Goal: Information Seeking & Learning: Learn about a topic

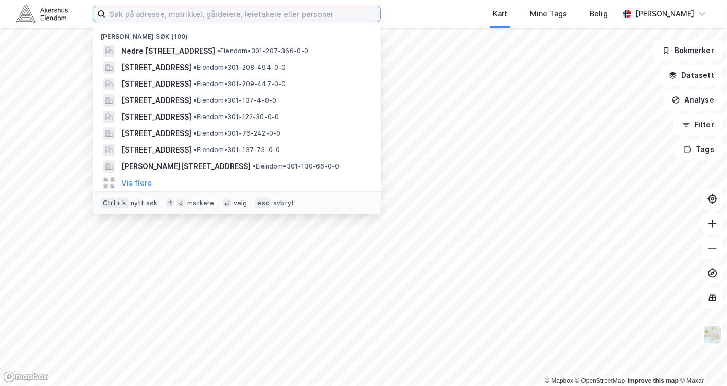
click at [150, 16] on input at bounding box center [243, 13] width 275 height 15
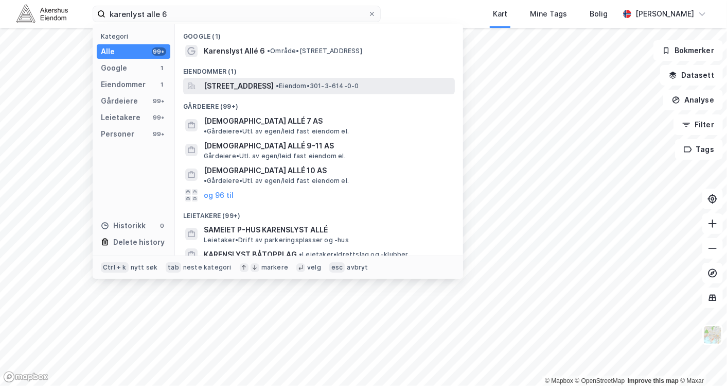
click at [262, 88] on span "[STREET_ADDRESS]" at bounding box center [239, 86] width 70 height 12
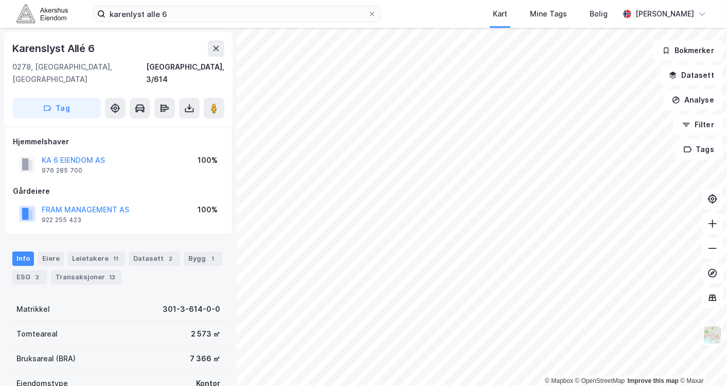
scroll to position [67, 0]
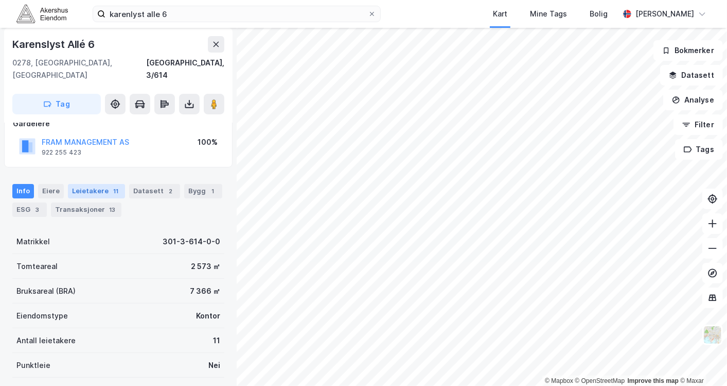
click at [90, 184] on div "Leietakere 11" at bounding box center [96, 191] width 57 height 14
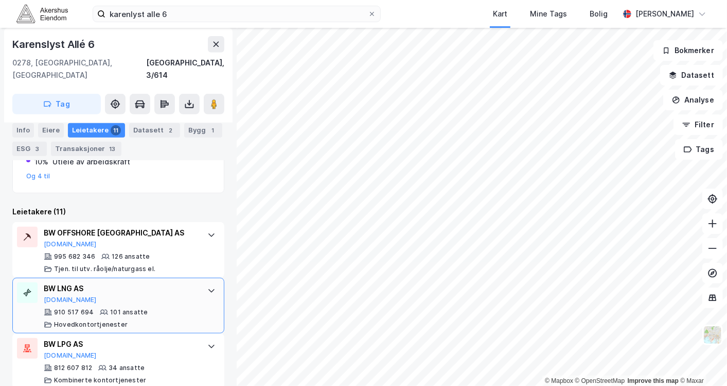
scroll to position [260, 0]
click at [164, 23] on div "karenlyst alle 6 Kart Mine Tags Bolig Magnus Tveit Geheb" at bounding box center [363, 14] width 727 height 28
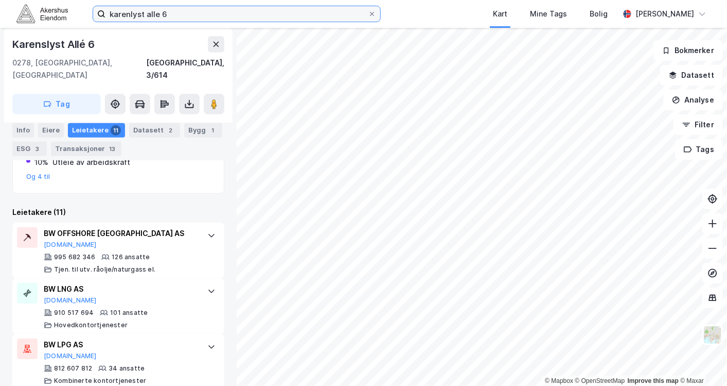
click at [162, 20] on input "karenlyst alle 6" at bounding box center [237, 13] width 263 height 15
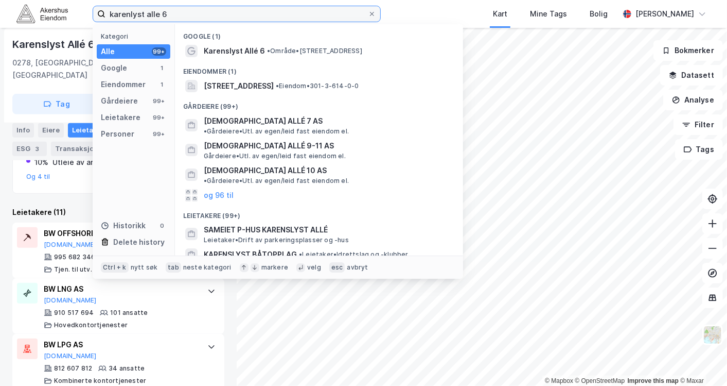
click at [162, 20] on input "karenlyst alle 6" at bounding box center [237, 13] width 263 height 15
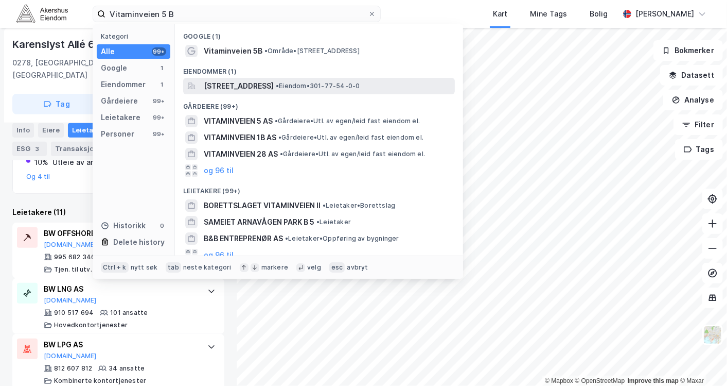
click at [274, 84] on span "[STREET_ADDRESS]" at bounding box center [239, 86] width 70 height 12
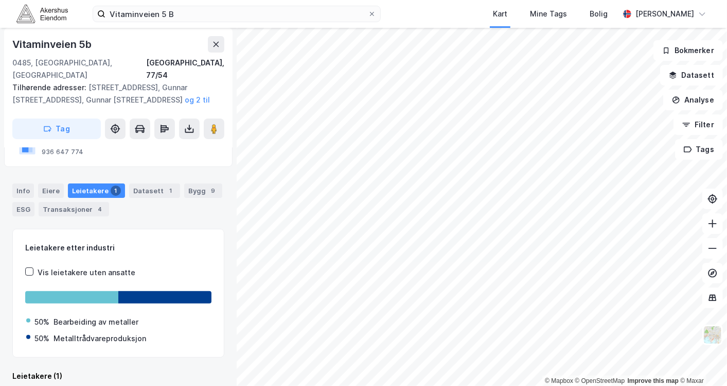
scroll to position [155, 0]
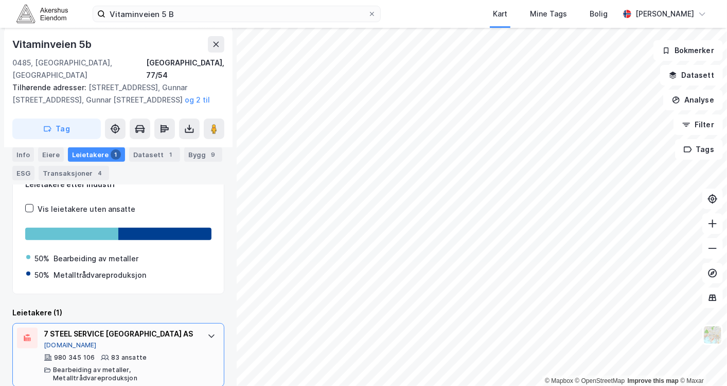
click at [60, 341] on button "[DOMAIN_NAME]" at bounding box center [70, 345] width 53 height 8
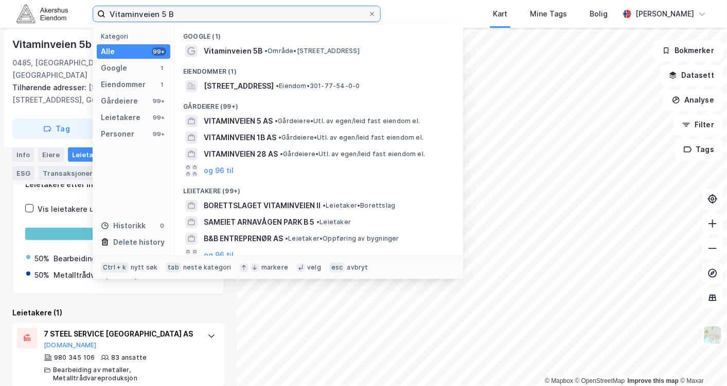
click at [147, 14] on input "Vitaminveien 5 B" at bounding box center [237, 13] width 263 height 15
paste input "Sandviksveien 26, 1363 Høvik"
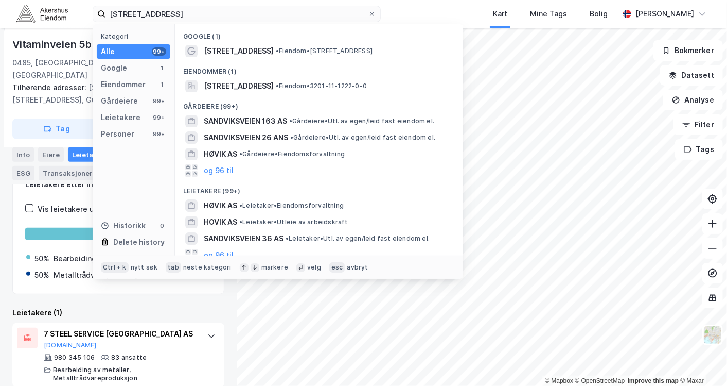
click at [254, 79] on div "Sandviksveien 26, 1363, HØVIK, BÆRUM • Eiendom • 3201-11-1222-0-0" at bounding box center [319, 86] width 272 height 16
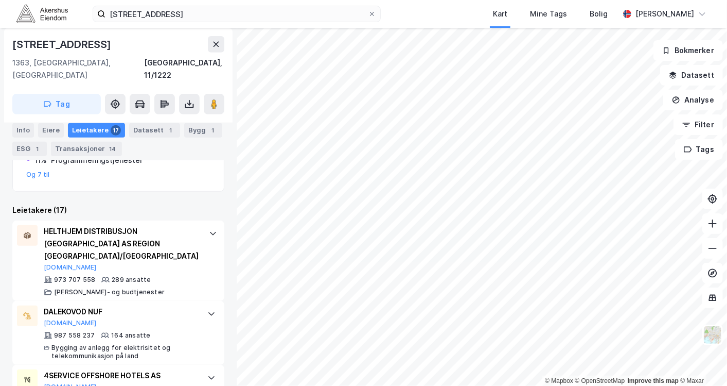
scroll to position [263, 0]
click at [184, 16] on input "Sandviksveien 26, 1363 Høvik" at bounding box center [237, 13] width 263 height 15
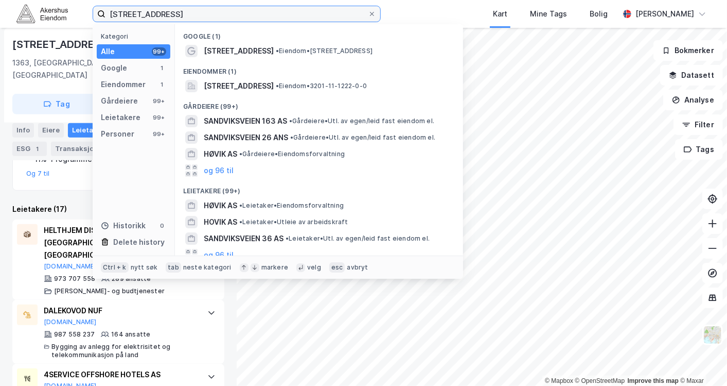
click at [184, 16] on input "Sandviksveien 26, 1363 Høvik" at bounding box center [237, 13] width 263 height 15
paste input "Karenslyst allé 9 A, 0278 Oslo"
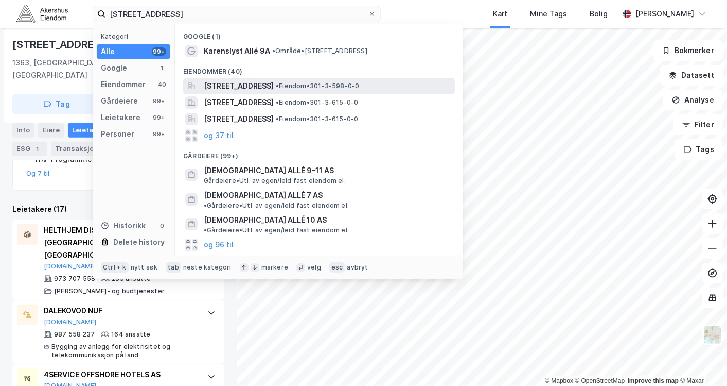
click at [274, 89] on span "[STREET_ADDRESS]" at bounding box center [239, 86] width 70 height 12
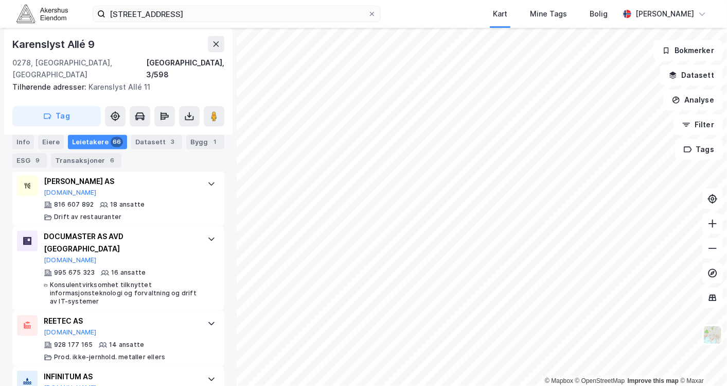
scroll to position [1044, 0]
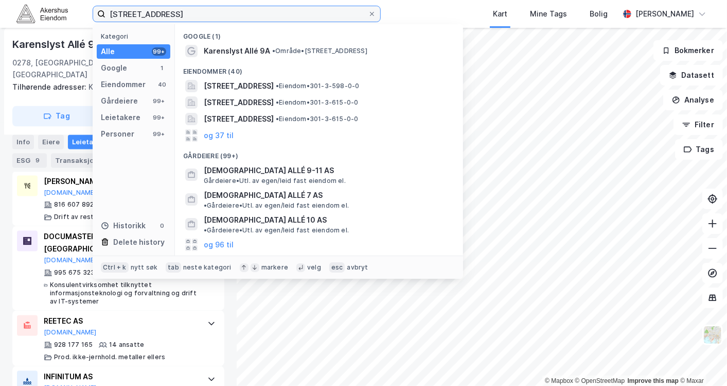
click at [176, 11] on input "Karenslyst allé 9 A, 0278 Oslo" at bounding box center [237, 13] width 263 height 15
paste input "Sjølyst plass 2"
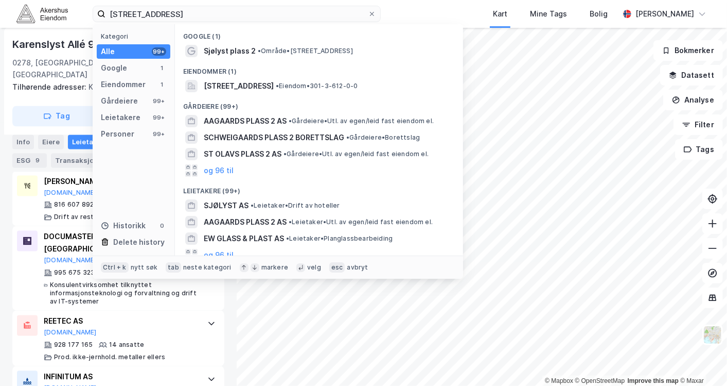
click at [274, 76] on div "Eiendommer (1)" at bounding box center [319, 68] width 288 height 19
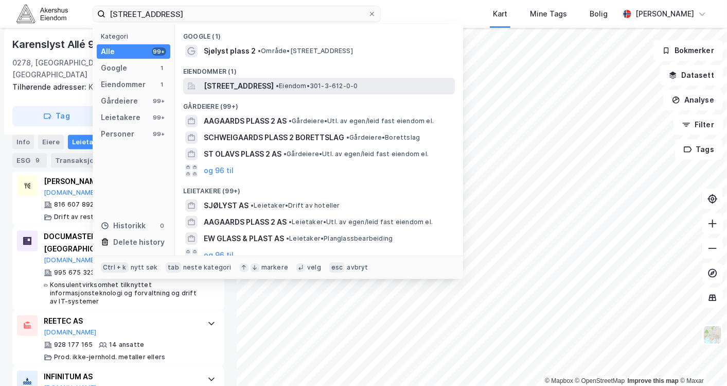
click at [274, 84] on span "[STREET_ADDRESS]" at bounding box center [239, 86] width 70 height 12
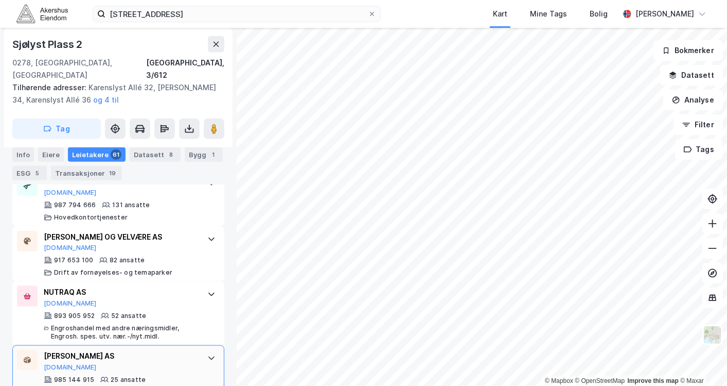
scroll to position [563, 0]
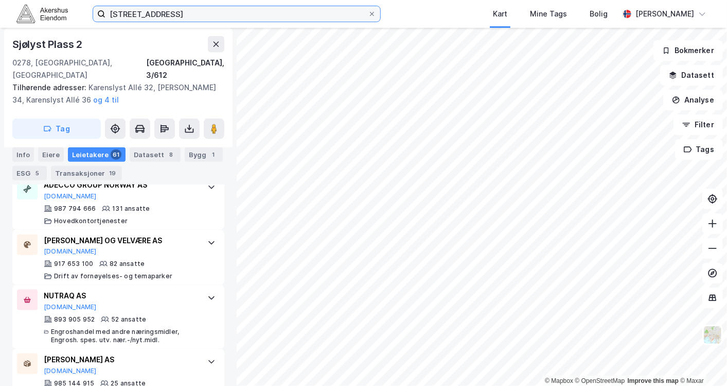
click at [184, 18] on input "Sjølyst plass 2, 0278 Oslo" at bounding box center [237, 13] width 263 height 15
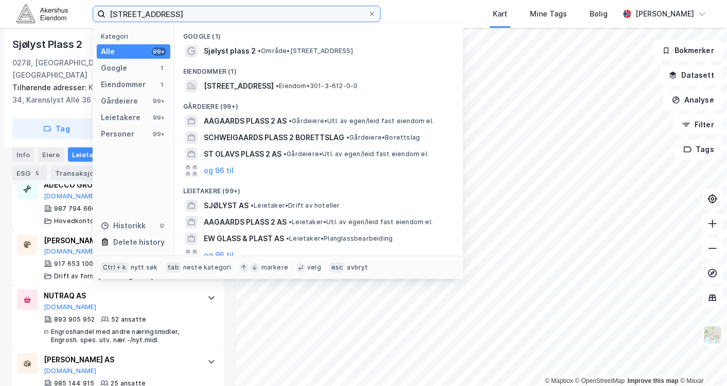
click at [184, 18] on input "Sjølyst plass 2, 0278 Oslo" at bounding box center [237, 13] width 263 height 15
paste input "Lakkegata 53, 0187"
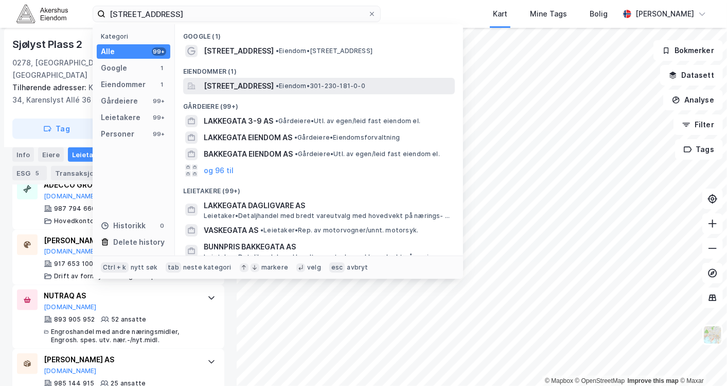
click at [253, 79] on div "Lakkegata 53, 0187, OSLO, OSLO • Eiendom • 301-230-181-0-0" at bounding box center [319, 86] width 272 height 16
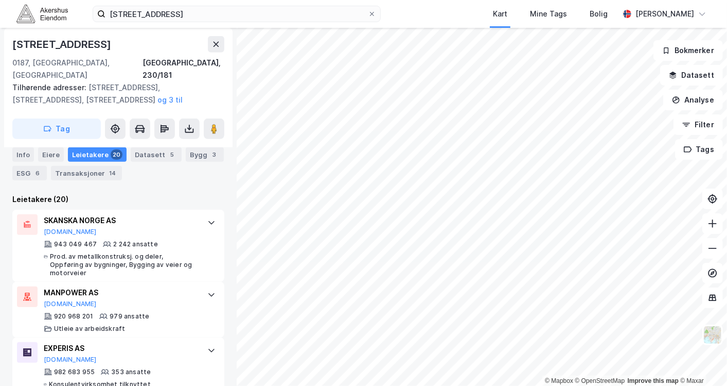
scroll to position [298, 0]
click at [147, 22] on label "Lakkegata 53, 0187 Oslo" at bounding box center [237, 14] width 288 height 16
click at [147, 22] on input "Lakkegata 53, 0187 Oslo" at bounding box center [237, 13] width 263 height 15
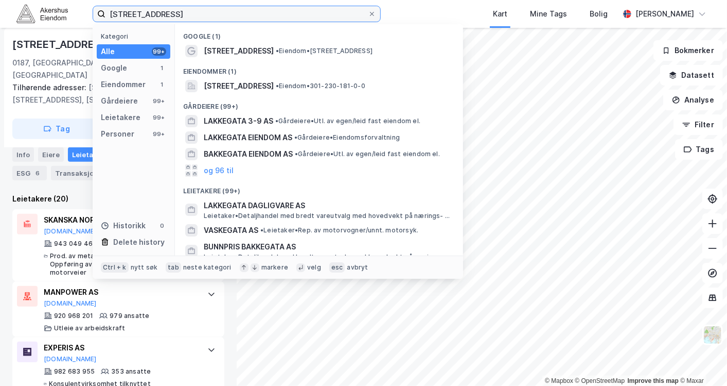
click at [151, 16] on input "Lakkegata 53, 0187 Oslo" at bounding box center [237, 13] width 263 height 15
paste input "Kronprinsesse Märthas plass 1, 0160"
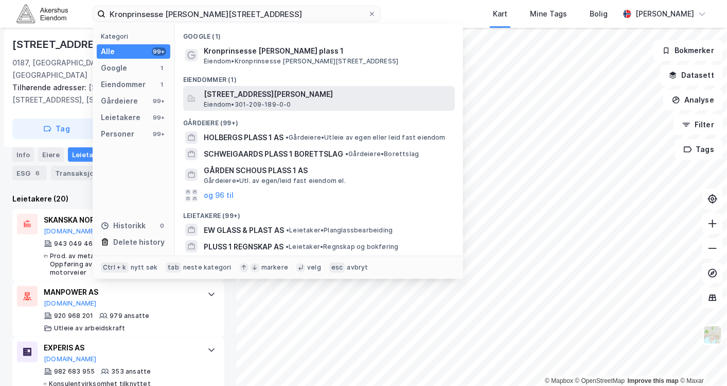
click at [264, 92] on span "[STREET_ADDRESS][PERSON_NAME]" at bounding box center [327, 94] width 247 height 12
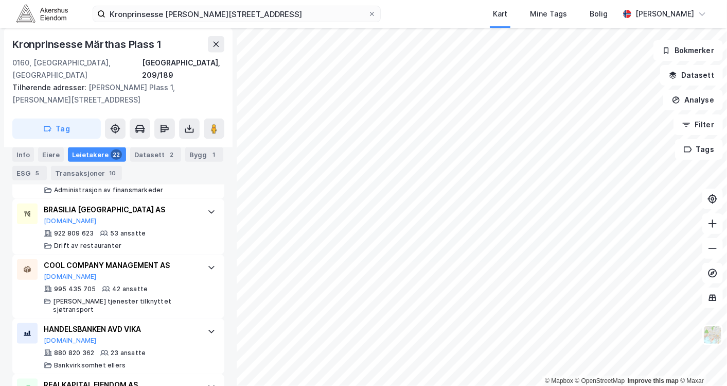
scroll to position [475, 0]
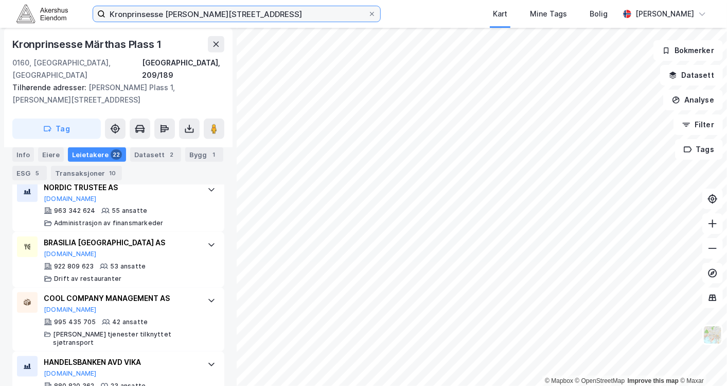
click at [197, 15] on input "Kronprinsesse Märthas plass 1, 0160 Oslo" at bounding box center [237, 13] width 263 height 15
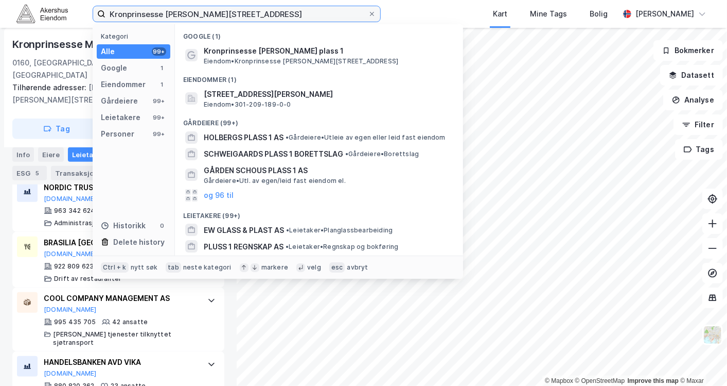
click at [197, 15] on input "Kronprinsesse Märthas plass 1, 0160 Oslo" at bounding box center [237, 13] width 263 height 15
paste input "aroline Kristiansens vei 8"
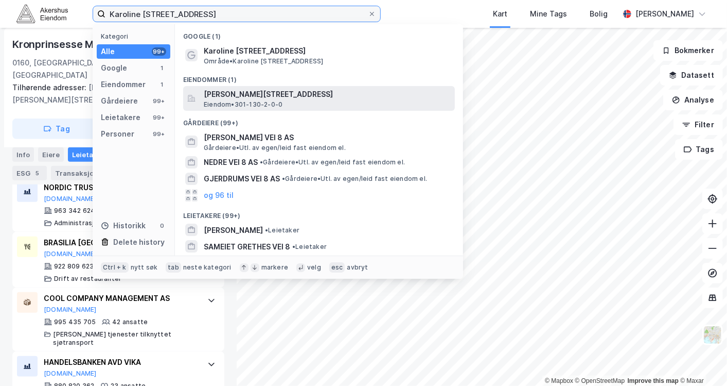
type input "Karoline Kristiansens vei 8"
click at [273, 105] on span "Eiendom • 301-130-2-0-0" at bounding box center [243, 104] width 79 height 8
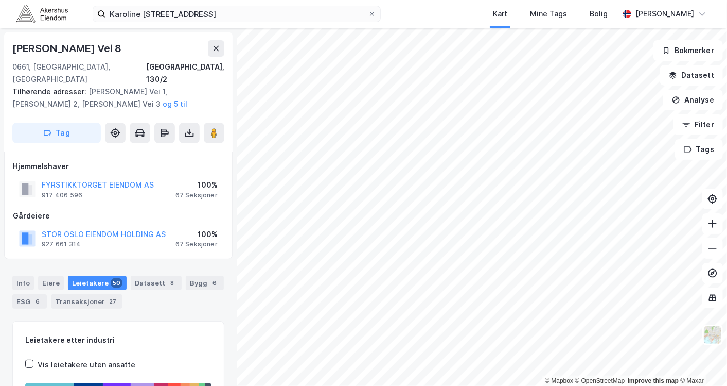
scroll to position [120, 0]
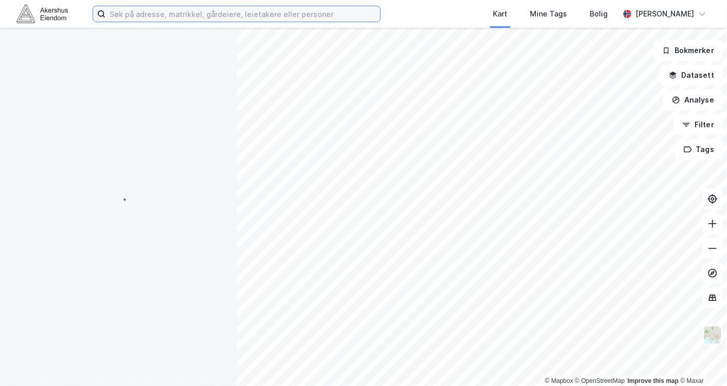
click at [305, 6] on label at bounding box center [237, 14] width 288 height 16
click at [305, 6] on input at bounding box center [243, 13] width 275 height 15
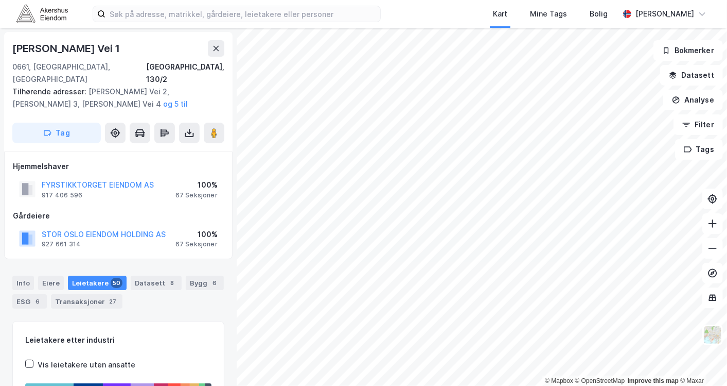
click at [444, 14] on div "Kart Mine Tags Bolig" at bounding box center [524, 14] width 189 height 28
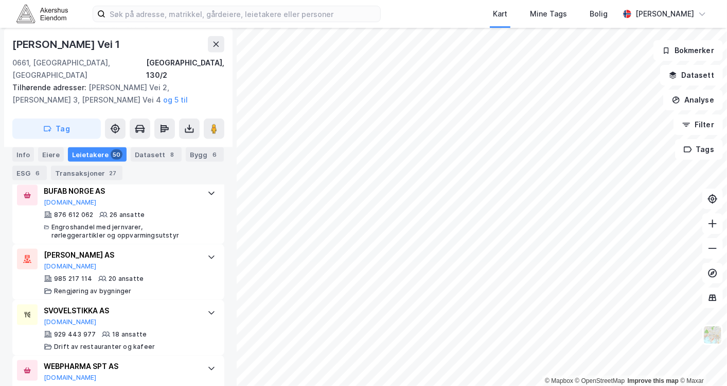
scroll to position [705, 0]
